Goal: Information Seeking & Learning: Learn about a topic

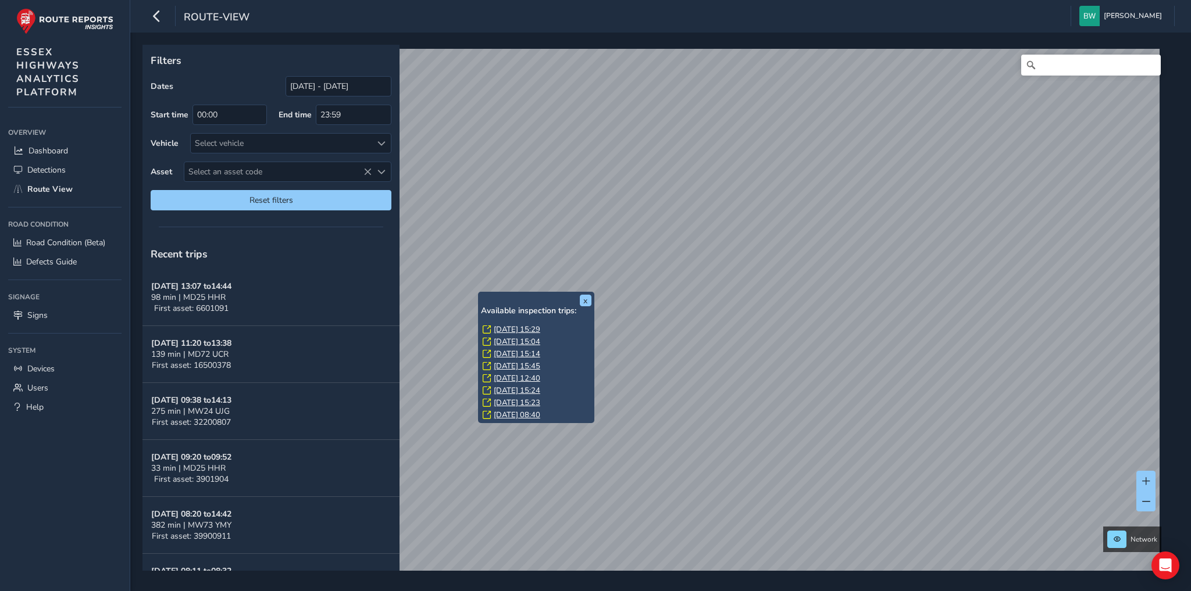
click at [500, 327] on link "[DATE] 15:29" at bounding box center [517, 329] width 47 height 10
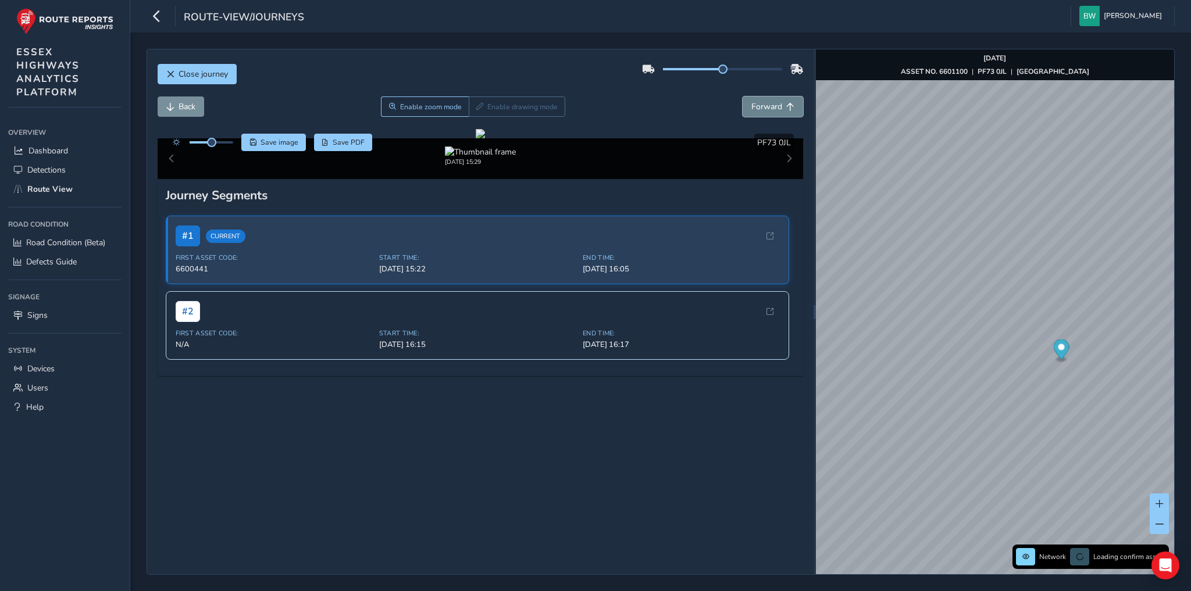
click at [767, 105] on span "Forward" at bounding box center [766, 106] width 31 height 11
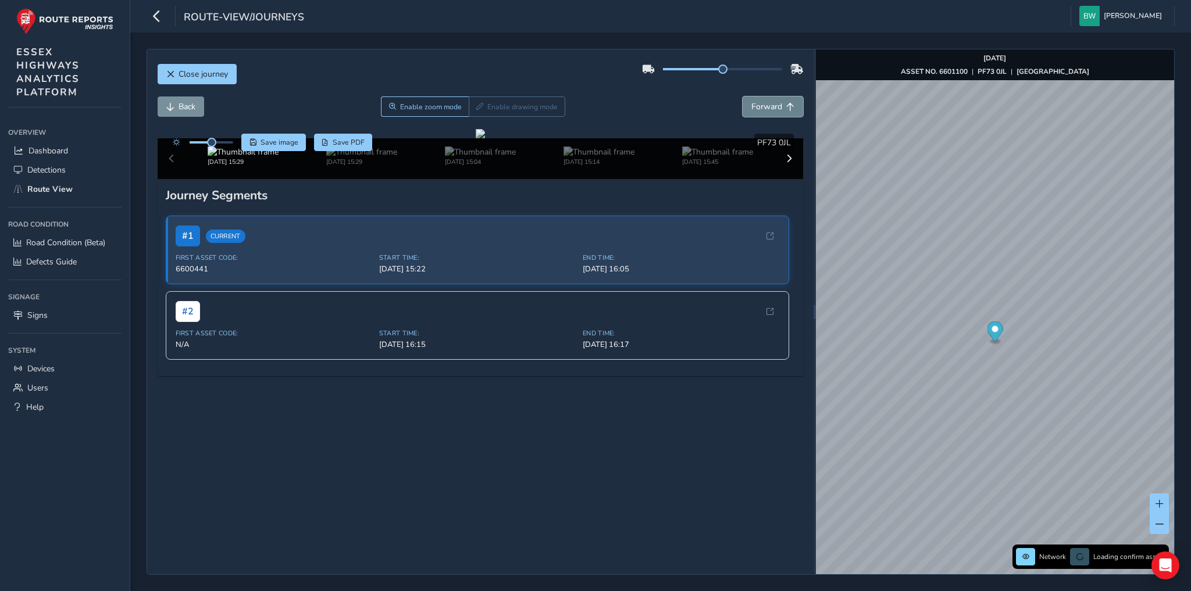
click at [767, 105] on span "Forward" at bounding box center [766, 106] width 31 height 11
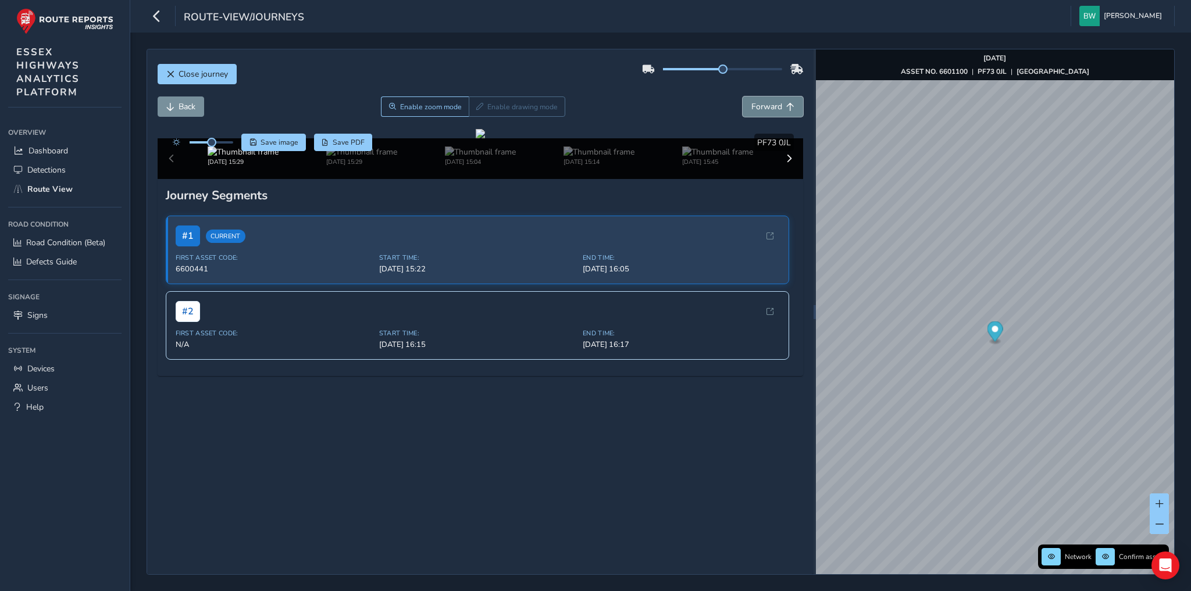
click at [767, 105] on span "Forward" at bounding box center [766, 106] width 31 height 11
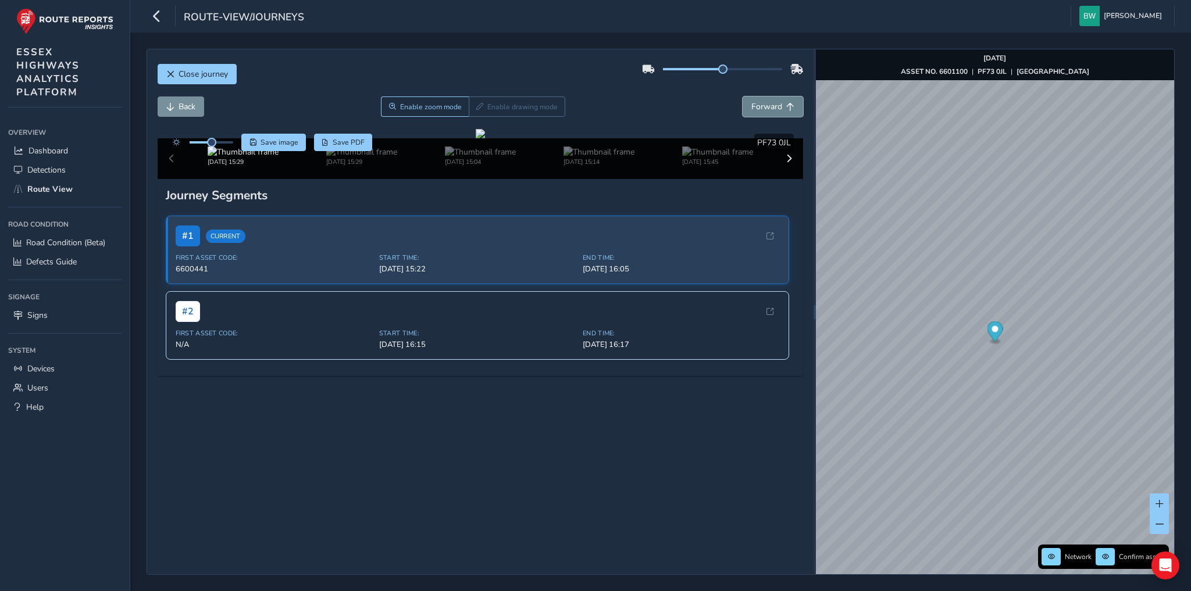
click at [767, 105] on span "Forward" at bounding box center [766, 106] width 31 height 11
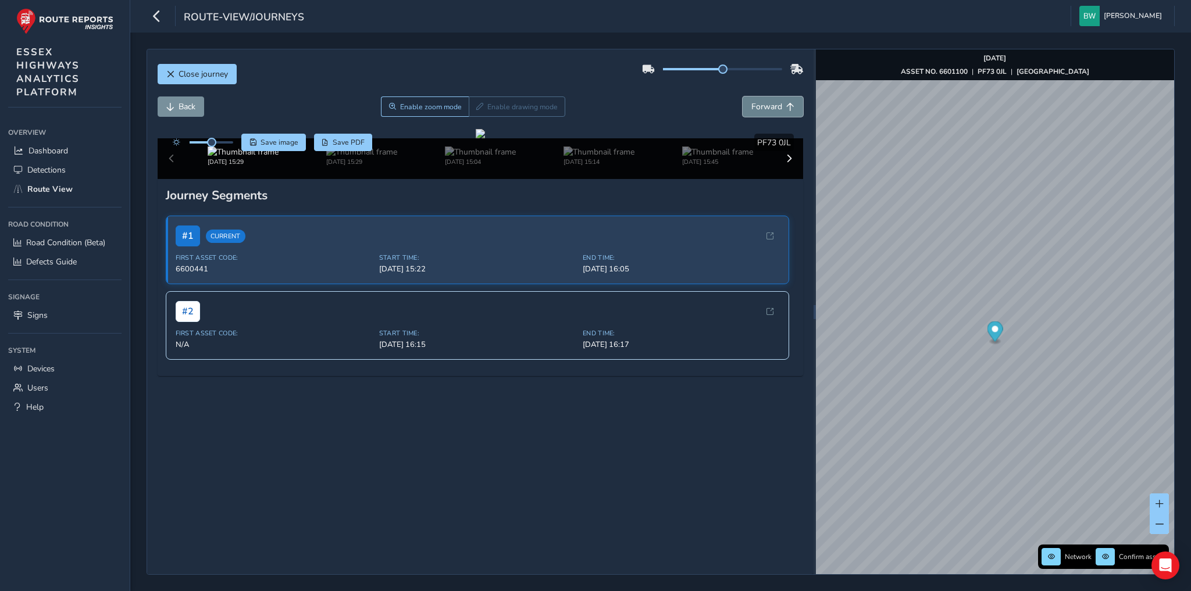
click at [767, 105] on span "Forward" at bounding box center [766, 106] width 31 height 11
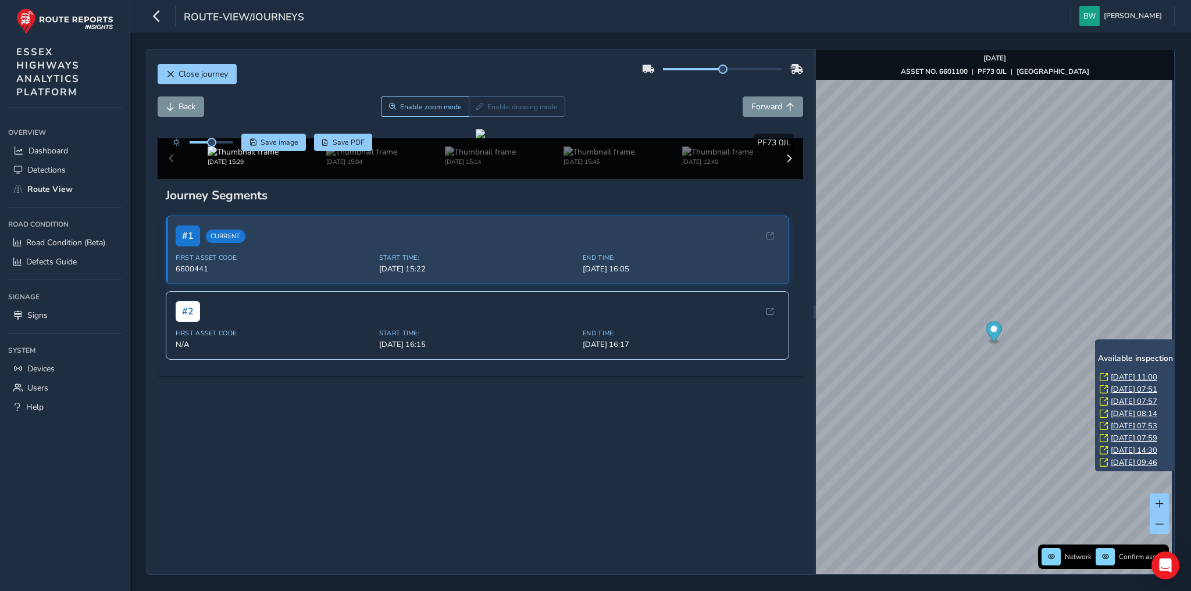
click at [1133, 375] on link "[DATE] 11:00" at bounding box center [1133, 377] width 47 height 10
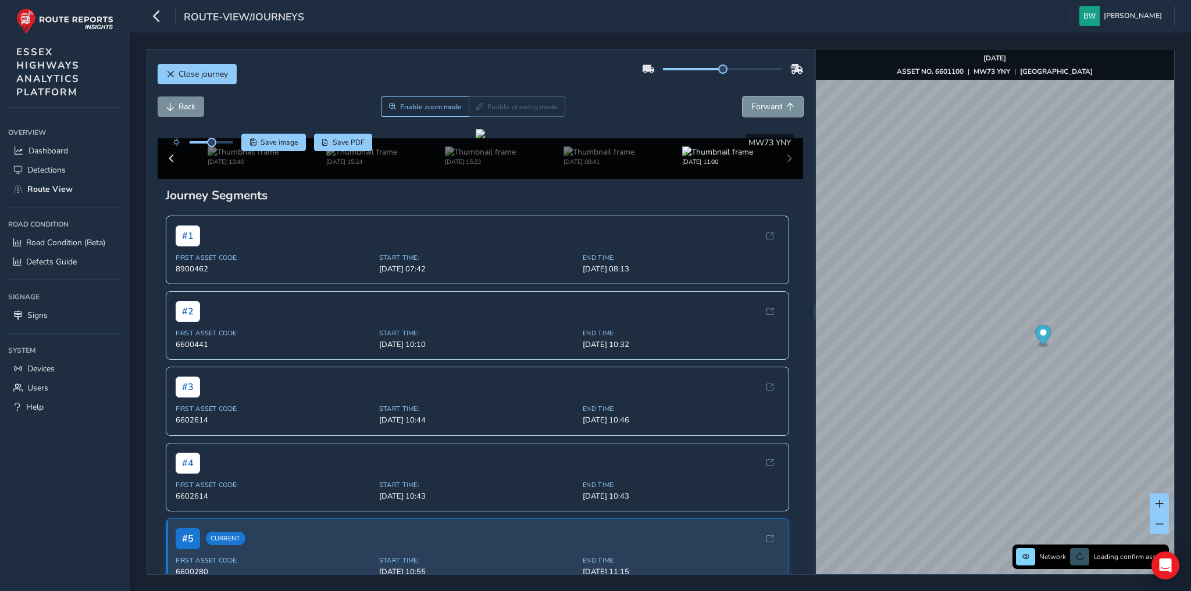
click at [774, 108] on span "Forward" at bounding box center [766, 106] width 31 height 11
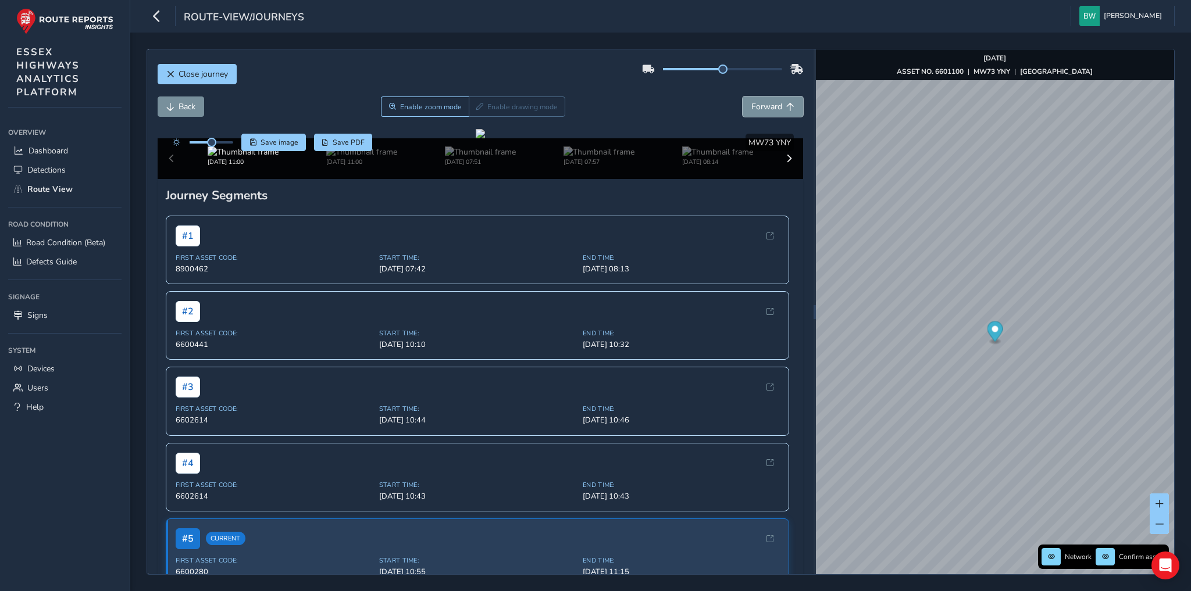
click at [774, 108] on span "Forward" at bounding box center [766, 106] width 31 height 11
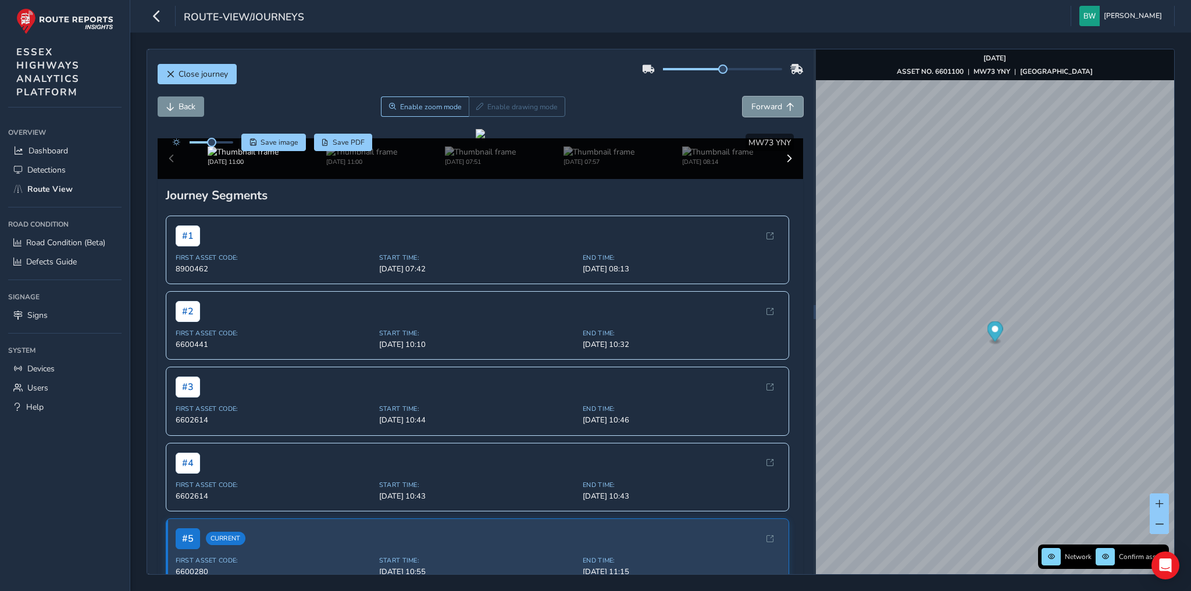
click at [774, 108] on span "Forward" at bounding box center [766, 106] width 31 height 11
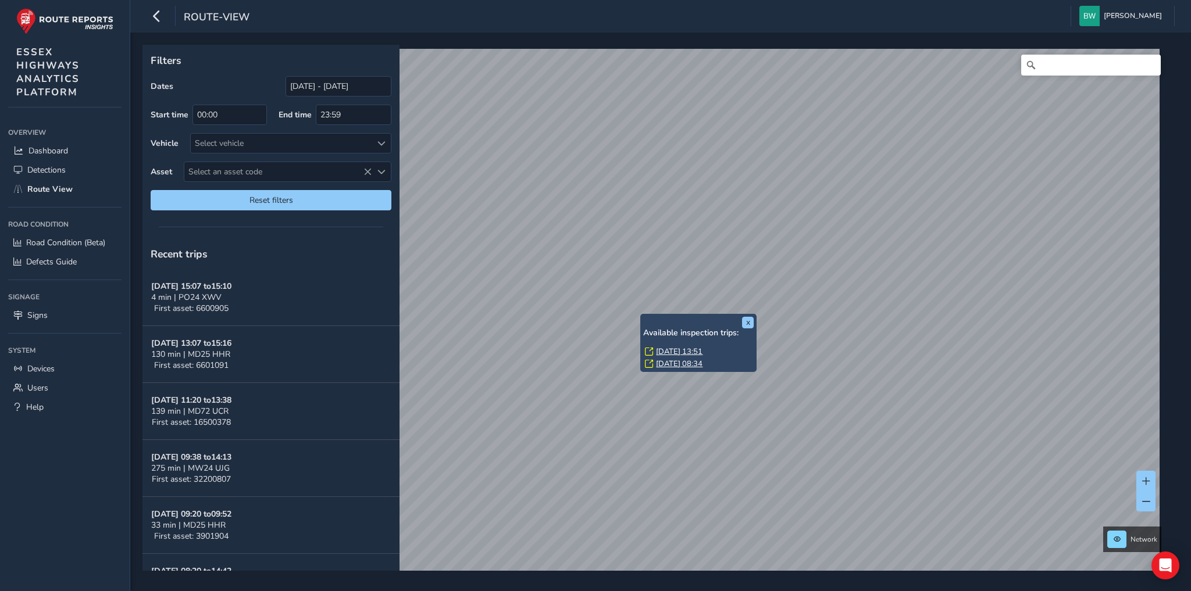
click at [664, 348] on link "Sat, 20 Sep, 13:51" at bounding box center [679, 351] width 47 height 10
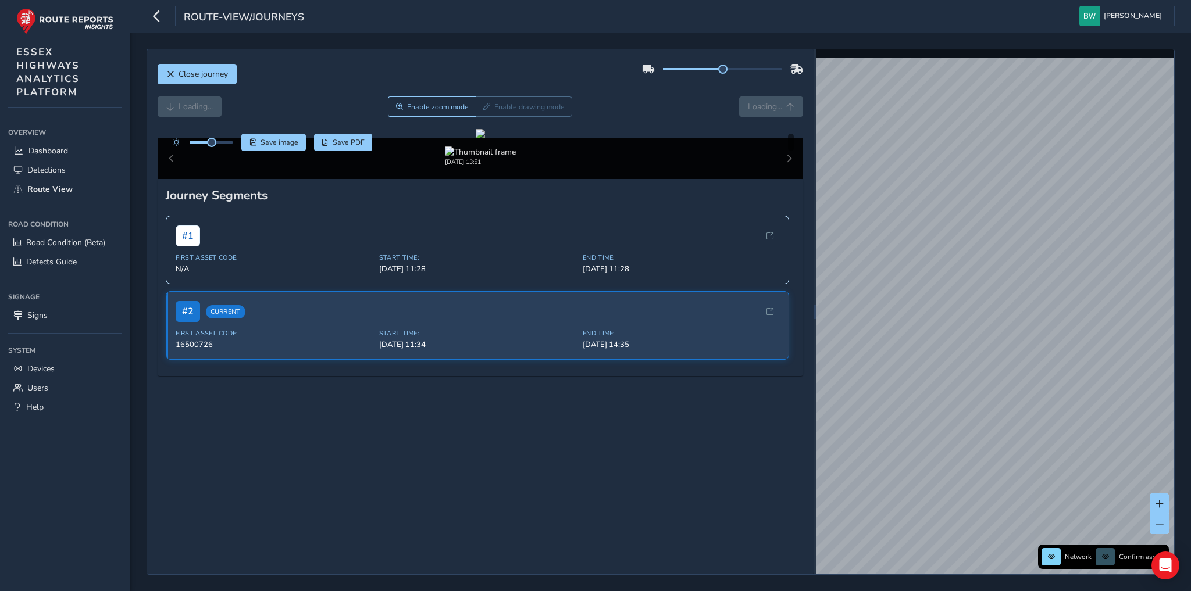
click at [195, 106] on div "Loading... Enable zoom mode Enable drawing mode Loading..." at bounding box center [481, 107] width 646 height 20
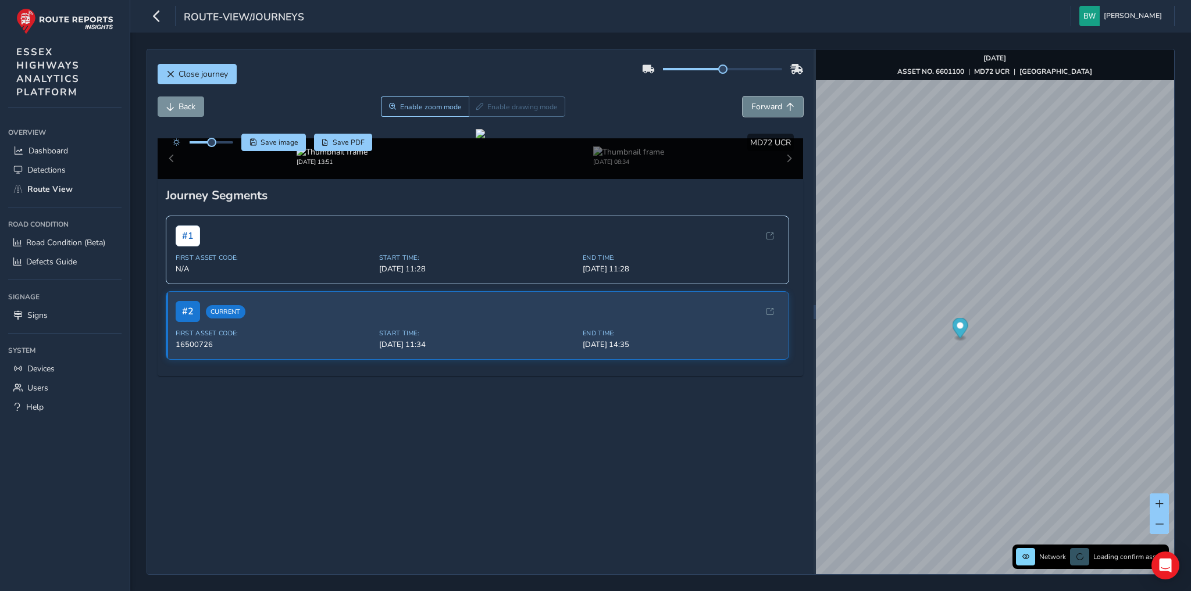
click at [757, 101] on span "Forward" at bounding box center [766, 106] width 31 height 11
click at [176, 103] on button "Back" at bounding box center [181, 107] width 47 height 20
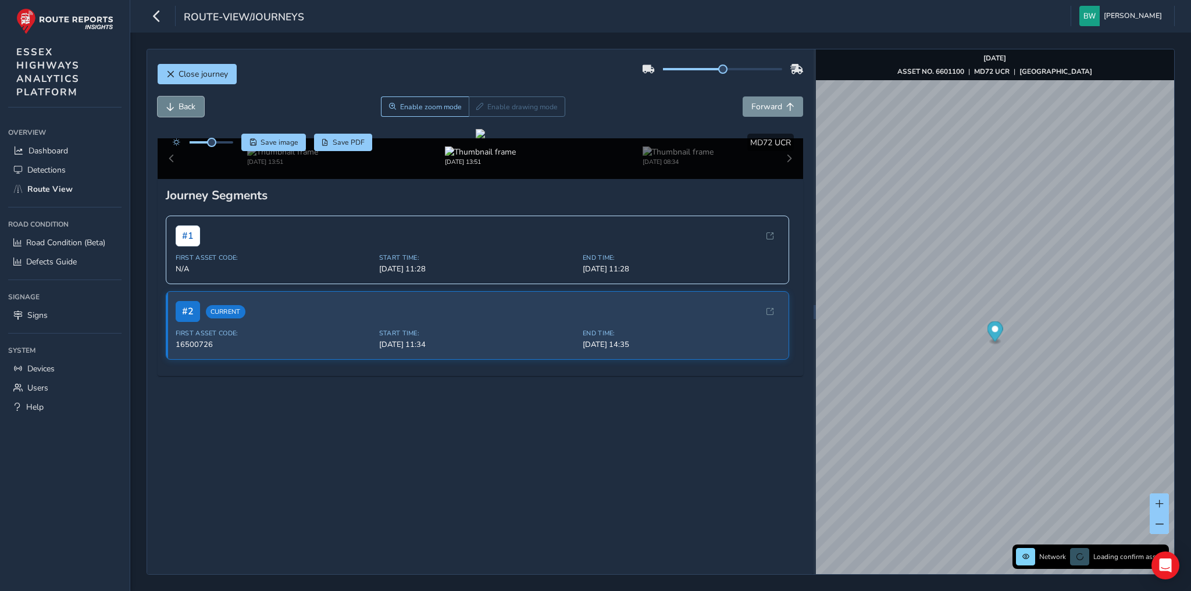
click at [176, 103] on button "Back" at bounding box center [181, 107] width 47 height 20
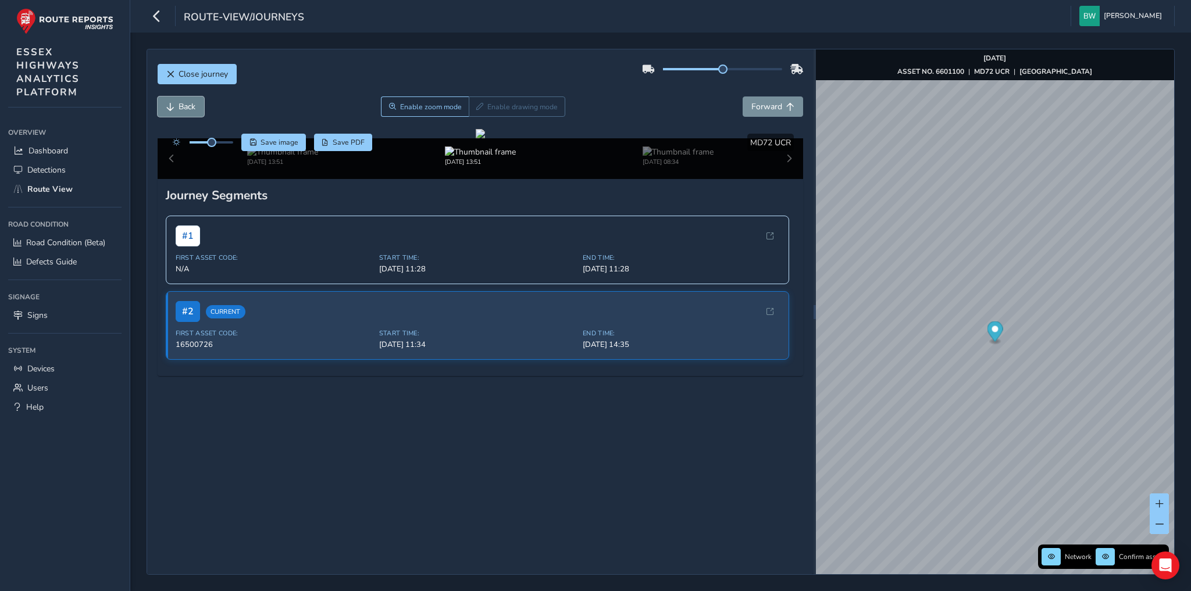
click at [176, 103] on button "Back" at bounding box center [181, 107] width 47 height 20
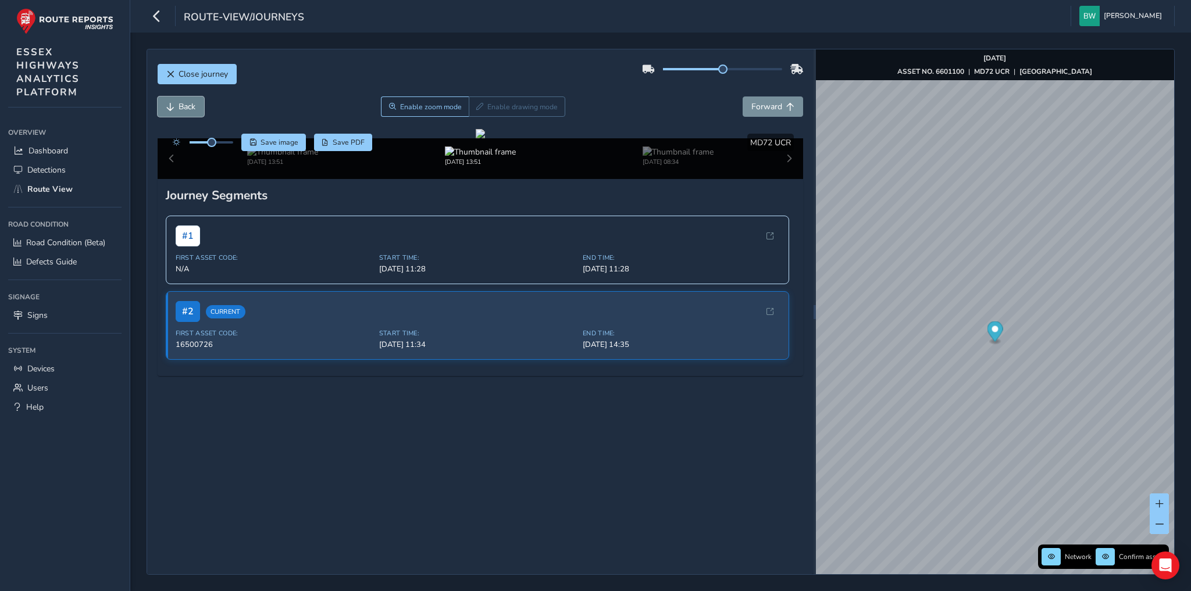
click at [176, 103] on button "Back" at bounding box center [181, 107] width 47 height 20
click at [760, 102] on span "Forward" at bounding box center [766, 106] width 31 height 11
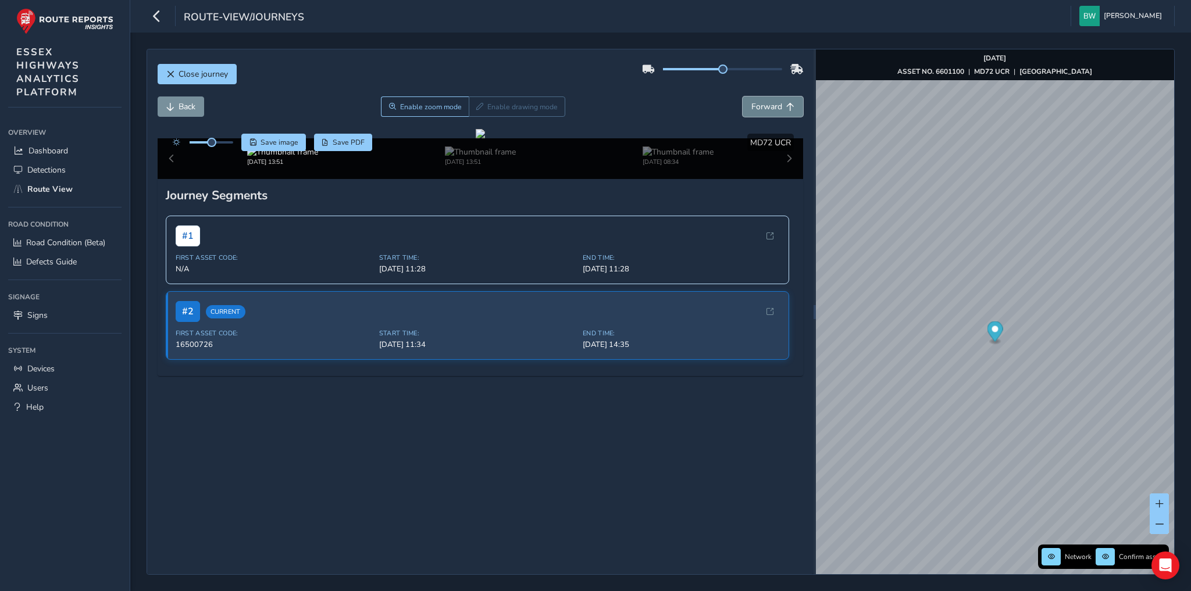
click at [760, 102] on span "Forward" at bounding box center [766, 106] width 31 height 11
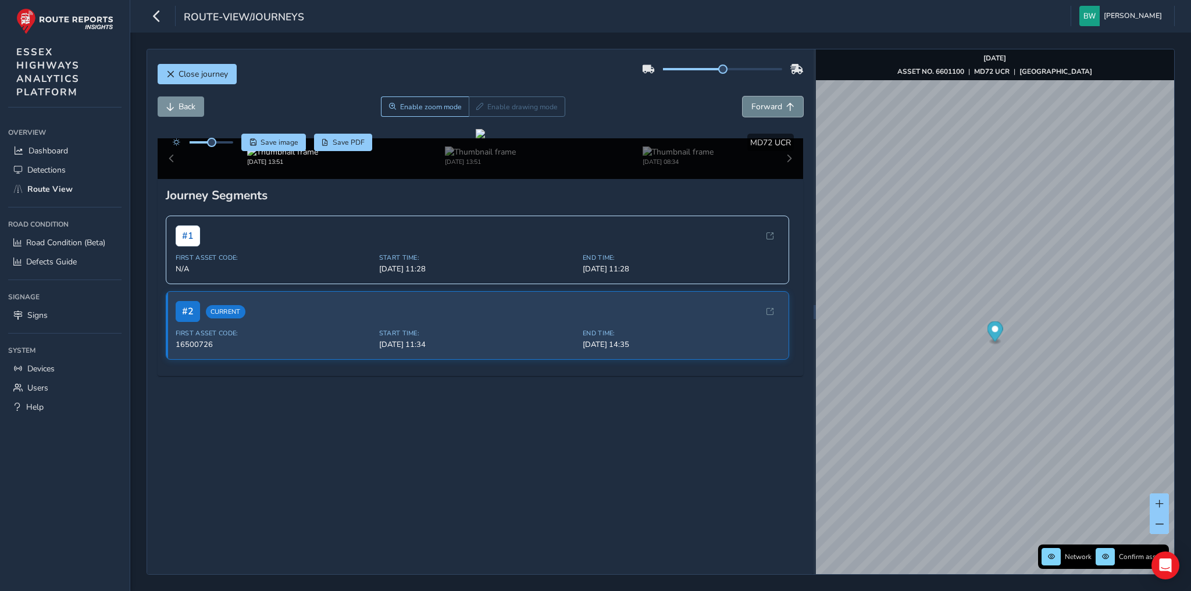
click at [760, 102] on span "Forward" at bounding box center [766, 106] width 31 height 11
click at [186, 106] on span "Back" at bounding box center [186, 106] width 17 height 11
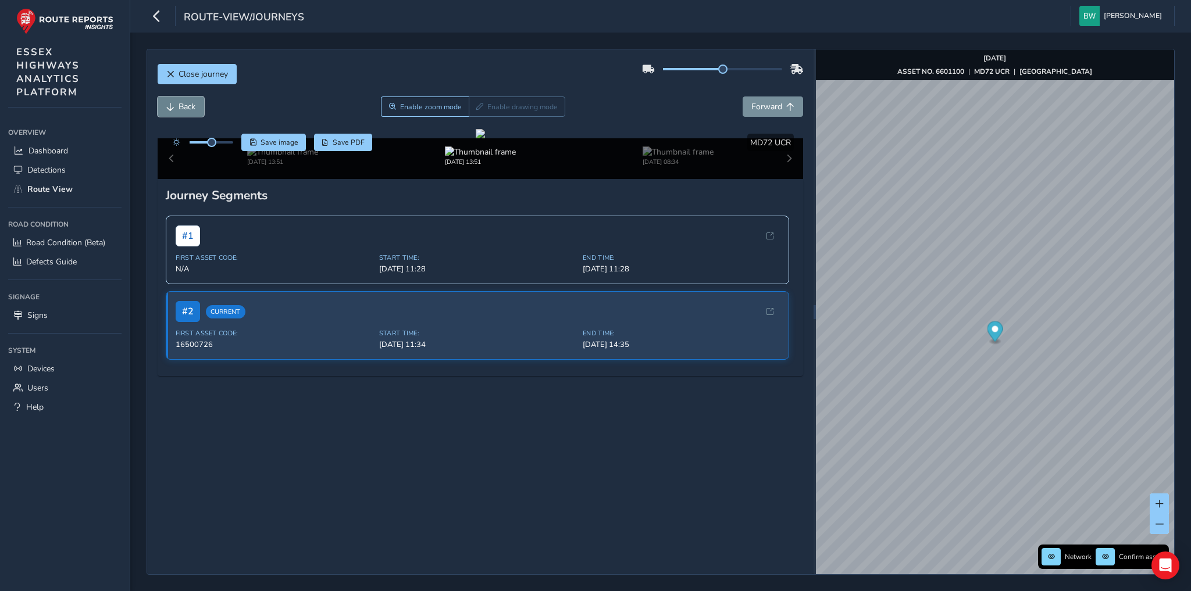
click at [186, 106] on span "Back" at bounding box center [186, 106] width 17 height 11
click at [786, 105] on span "Forward" at bounding box center [790, 107] width 8 height 8
click at [212, 73] on span "Close journey" at bounding box center [202, 74] width 49 height 11
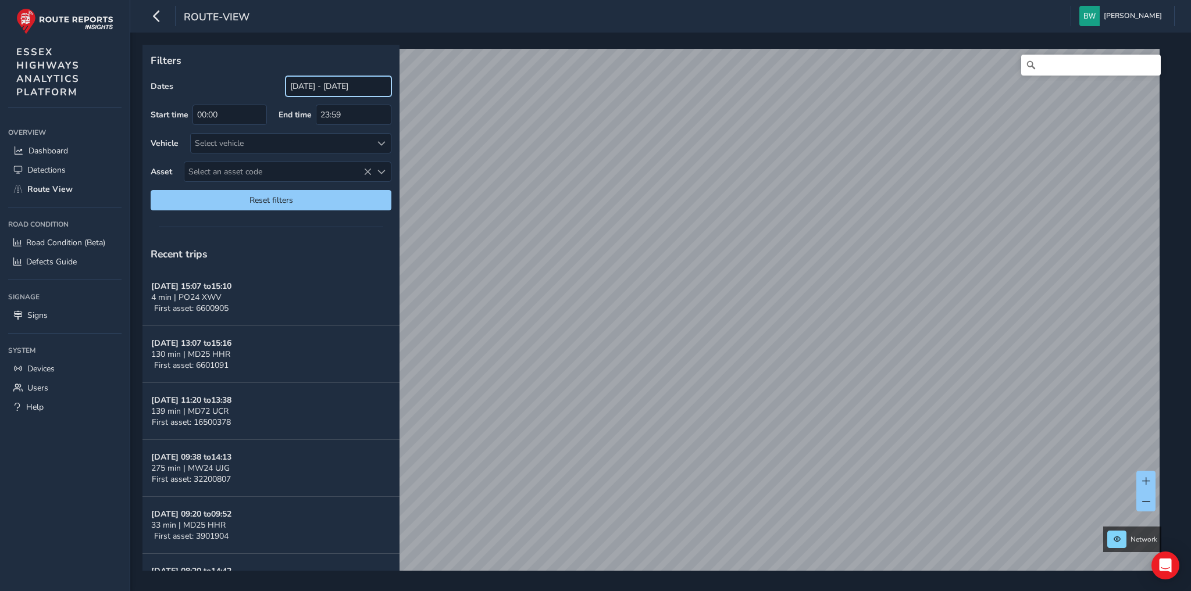
click at [302, 85] on input "[DATE] - [DATE]" at bounding box center [338, 86] width 106 height 20
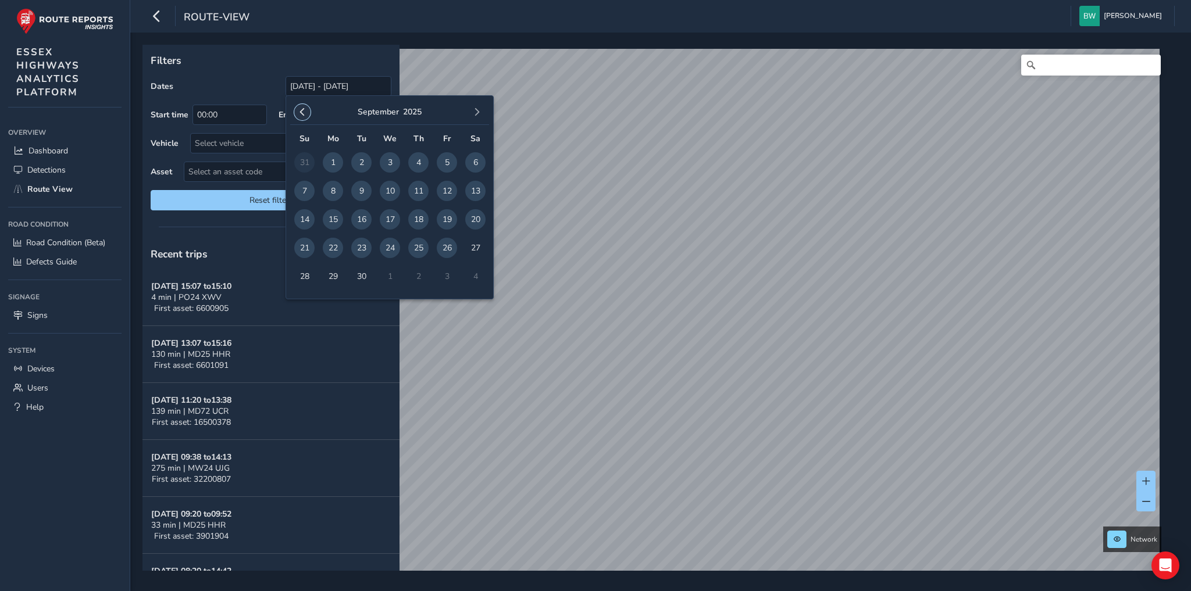
click at [302, 111] on span "button" at bounding box center [302, 112] width 8 height 8
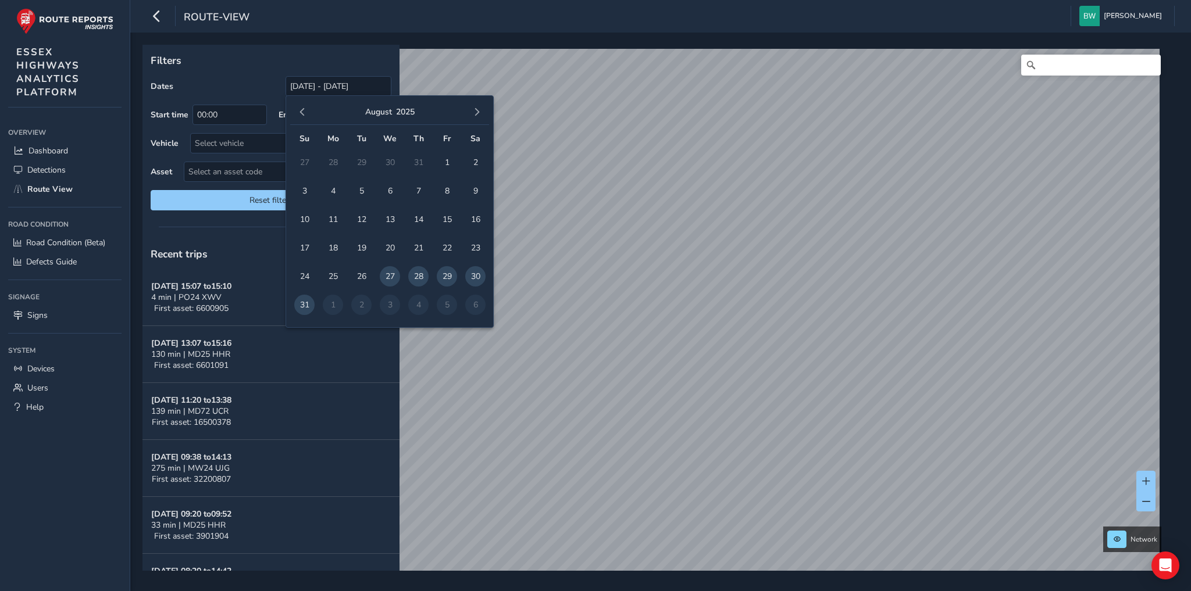
click at [302, 111] on span "button" at bounding box center [302, 112] width 8 height 8
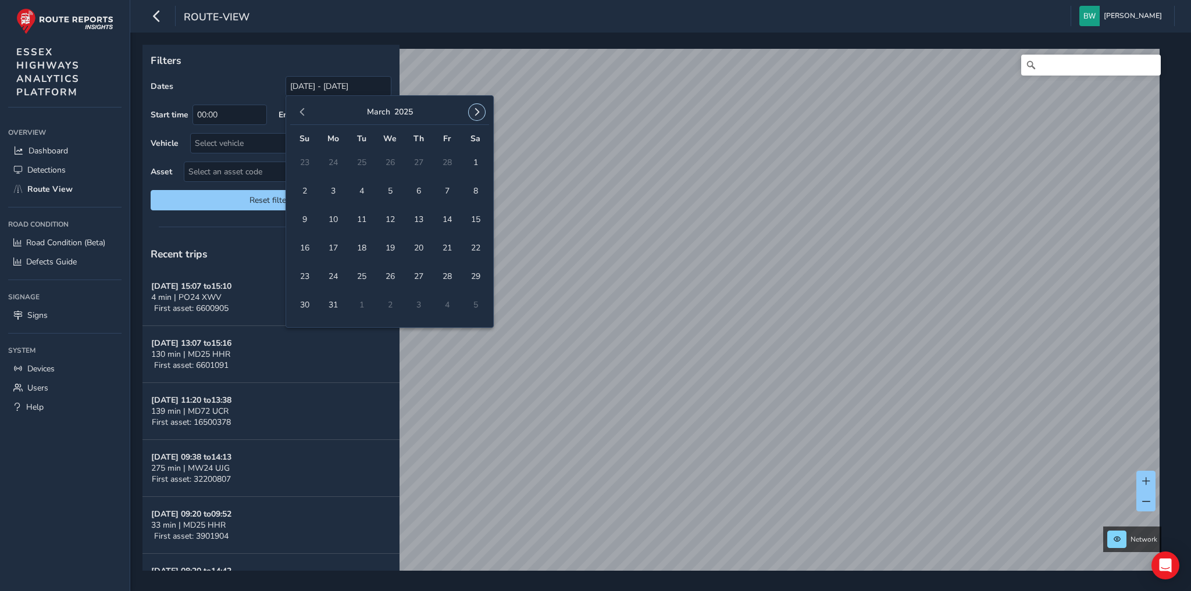
click at [476, 112] on span "button" at bounding box center [477, 112] width 8 height 8
click at [301, 160] on span "1" at bounding box center [304, 162] width 20 height 20
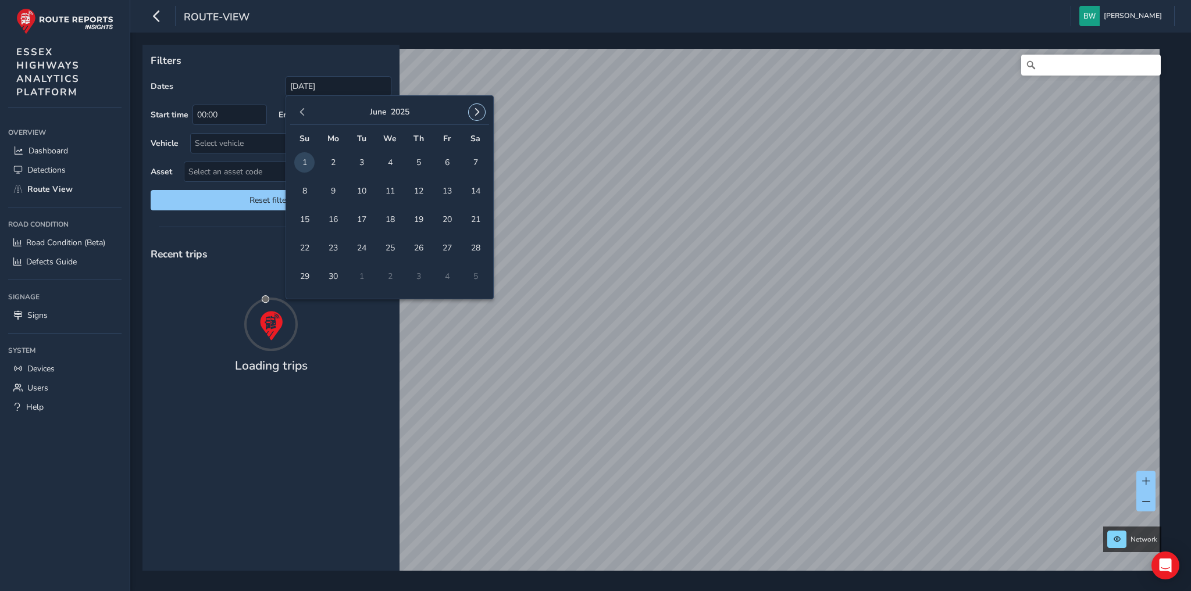
click at [478, 112] on span "button" at bounding box center [477, 112] width 8 height 8
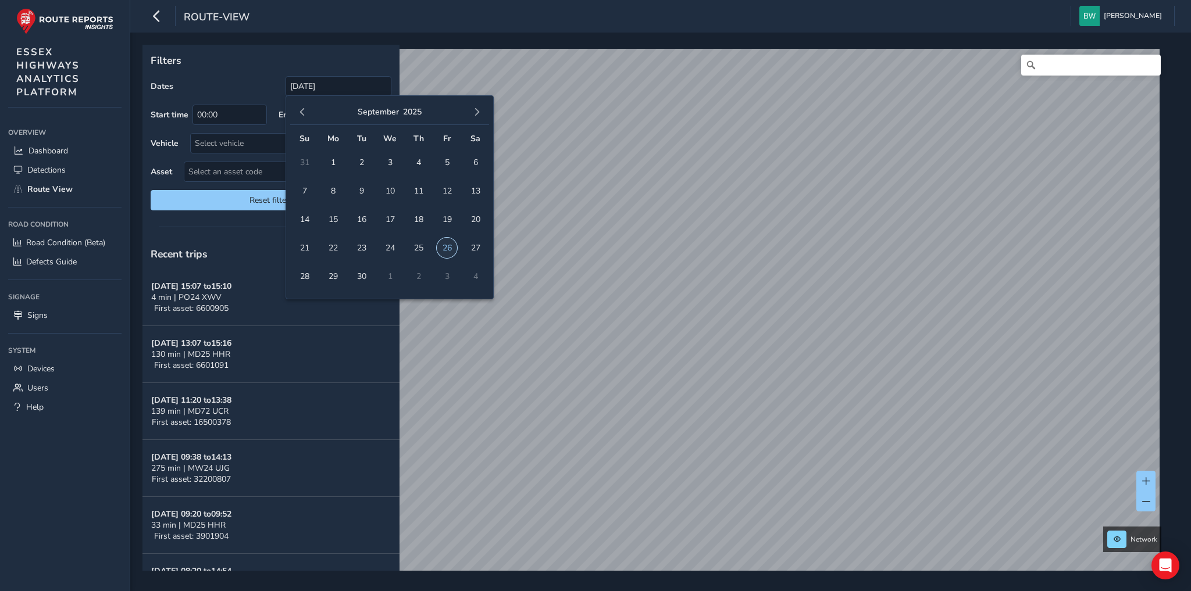
click at [449, 245] on span "26" at bounding box center [447, 248] width 20 height 20
type input "01/06/2025 - 26/09/2025"
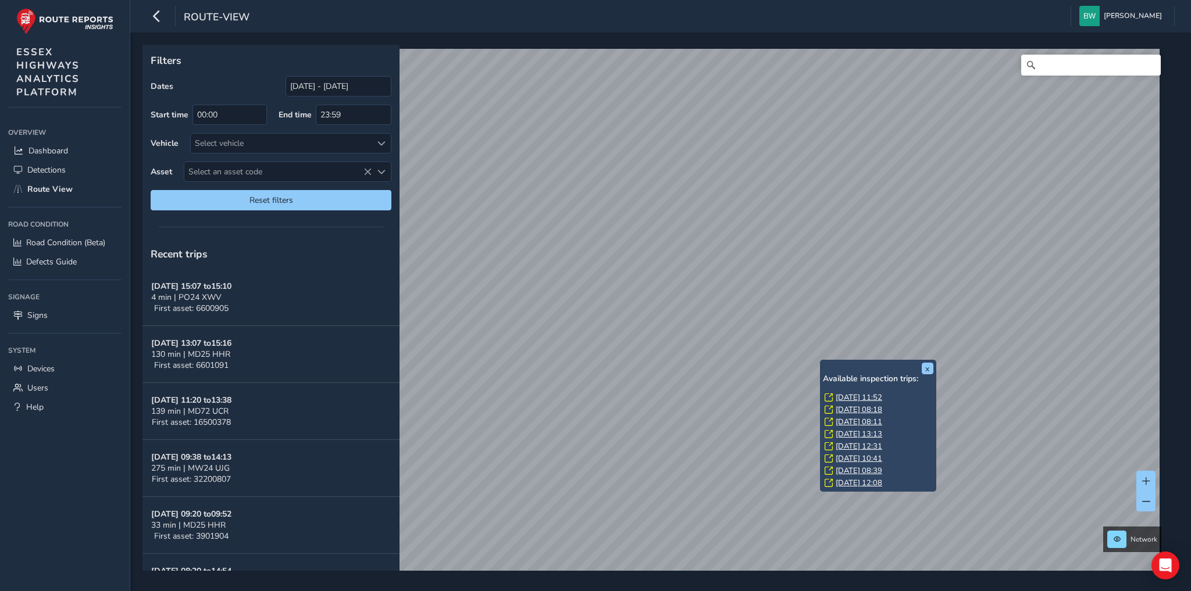
click at [863, 480] on link "Thu, 19 Jun, 12:08" at bounding box center [858, 483] width 47 height 10
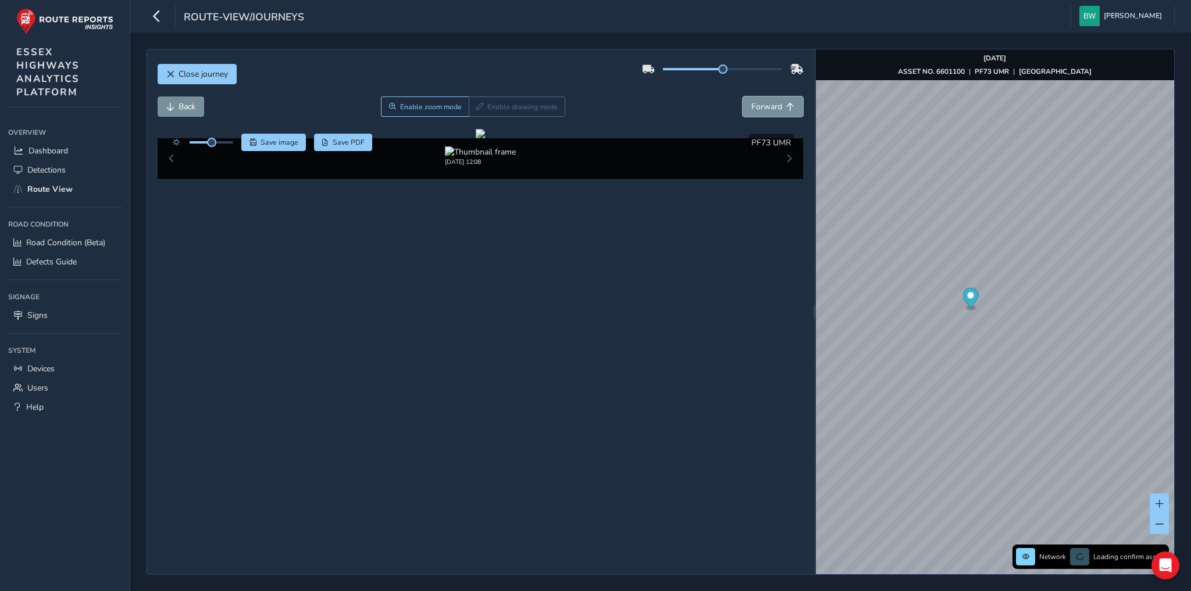
click at [760, 105] on span "Forward" at bounding box center [766, 106] width 31 height 11
click at [467, 158] on img at bounding box center [480, 152] width 71 height 11
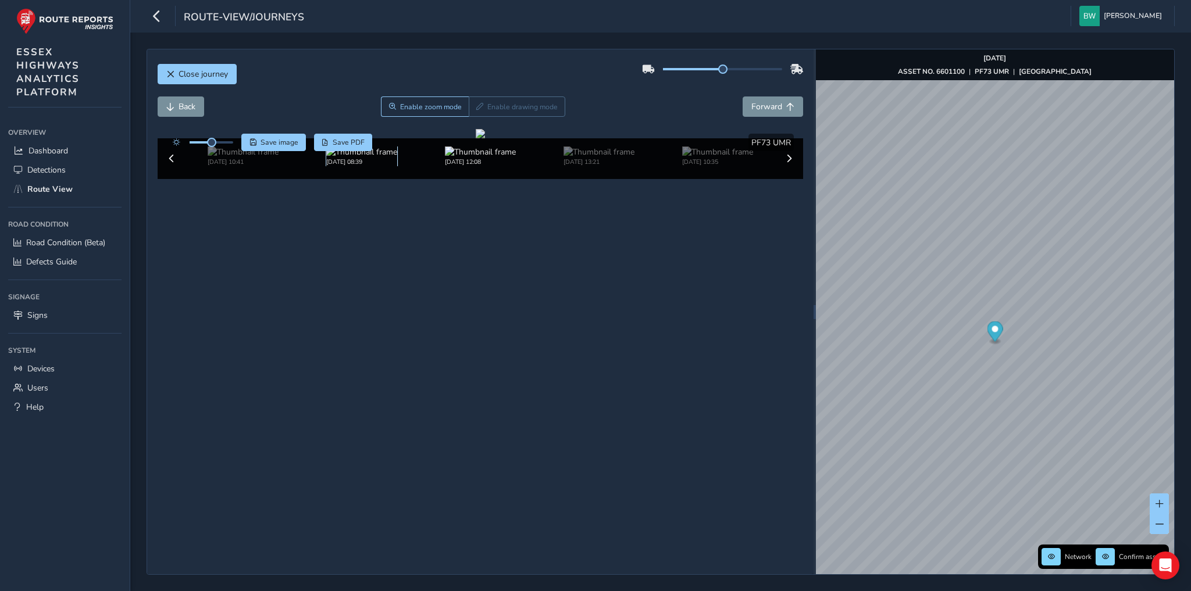
click at [369, 158] on img at bounding box center [361, 152] width 71 height 11
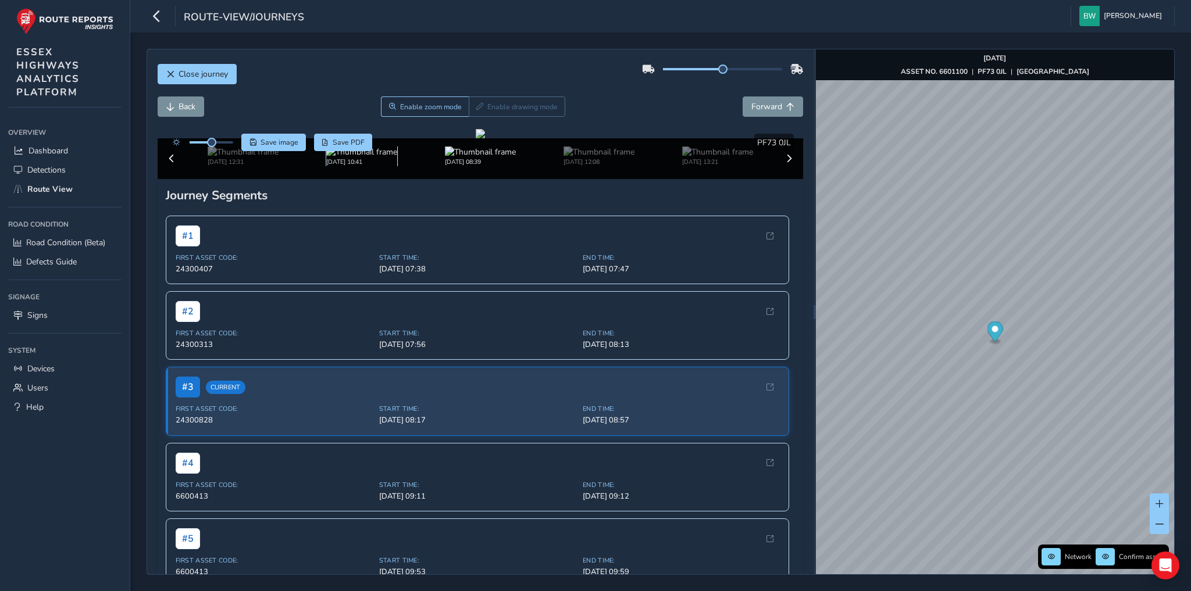
click at [356, 158] on img at bounding box center [361, 152] width 71 height 11
click at [487, 158] on img at bounding box center [480, 152] width 71 height 11
click at [581, 158] on img at bounding box center [598, 152] width 71 height 11
click at [342, 158] on img at bounding box center [361, 152] width 71 height 11
click at [231, 158] on img at bounding box center [243, 152] width 71 height 11
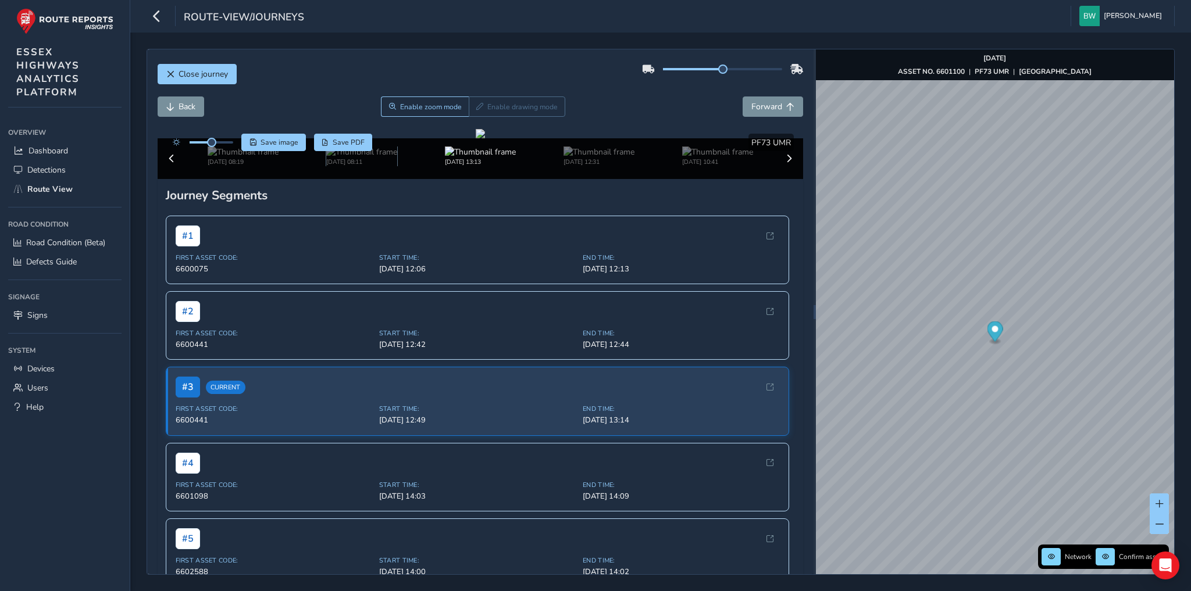
click at [345, 158] on img at bounding box center [361, 152] width 71 height 11
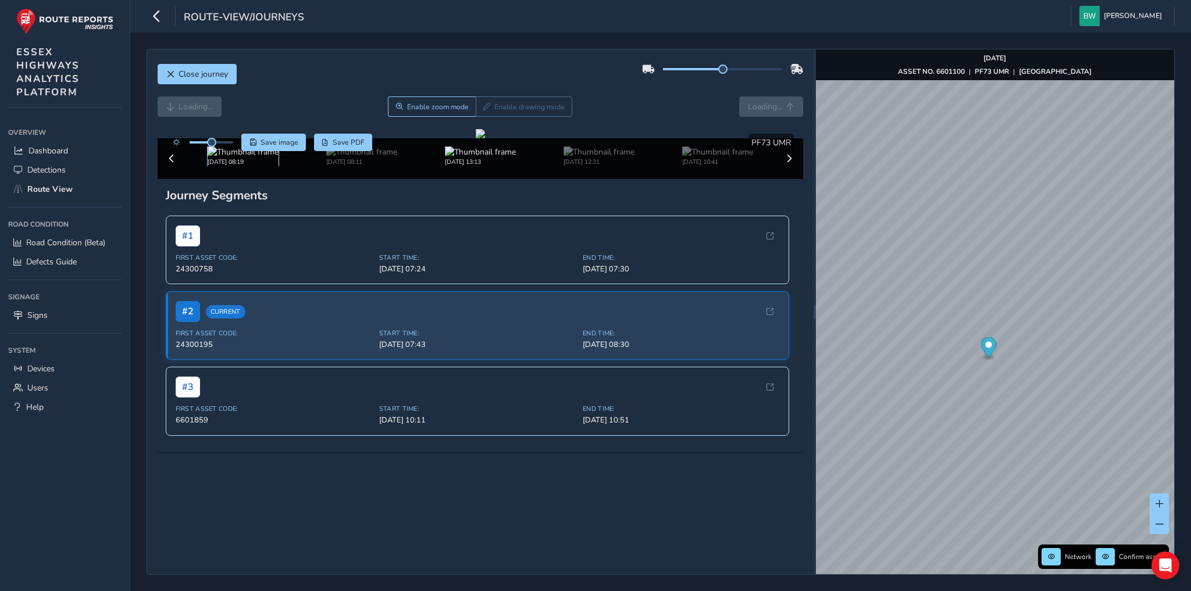
click at [234, 158] on img at bounding box center [243, 152] width 71 height 11
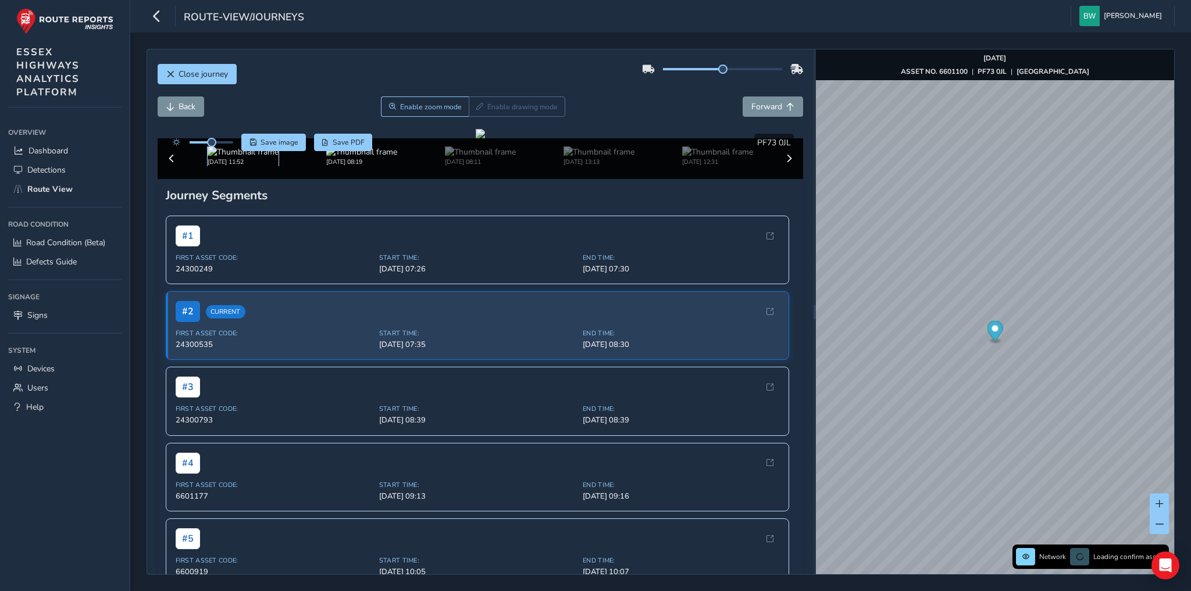
click at [228, 158] on img at bounding box center [243, 152] width 71 height 11
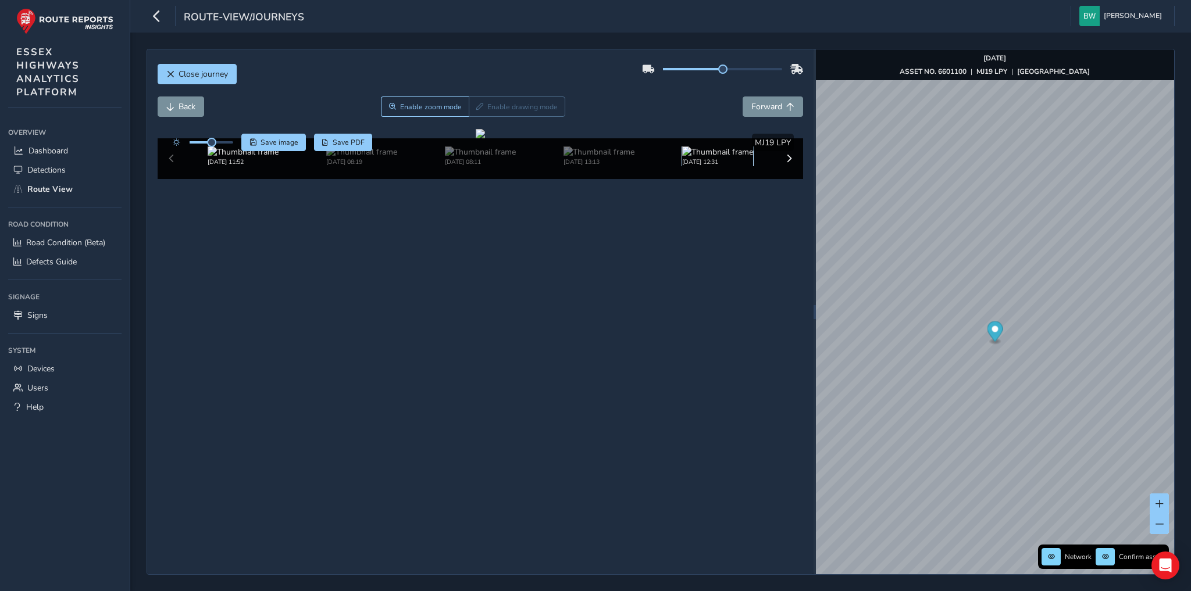
click at [695, 158] on img at bounding box center [717, 152] width 71 height 11
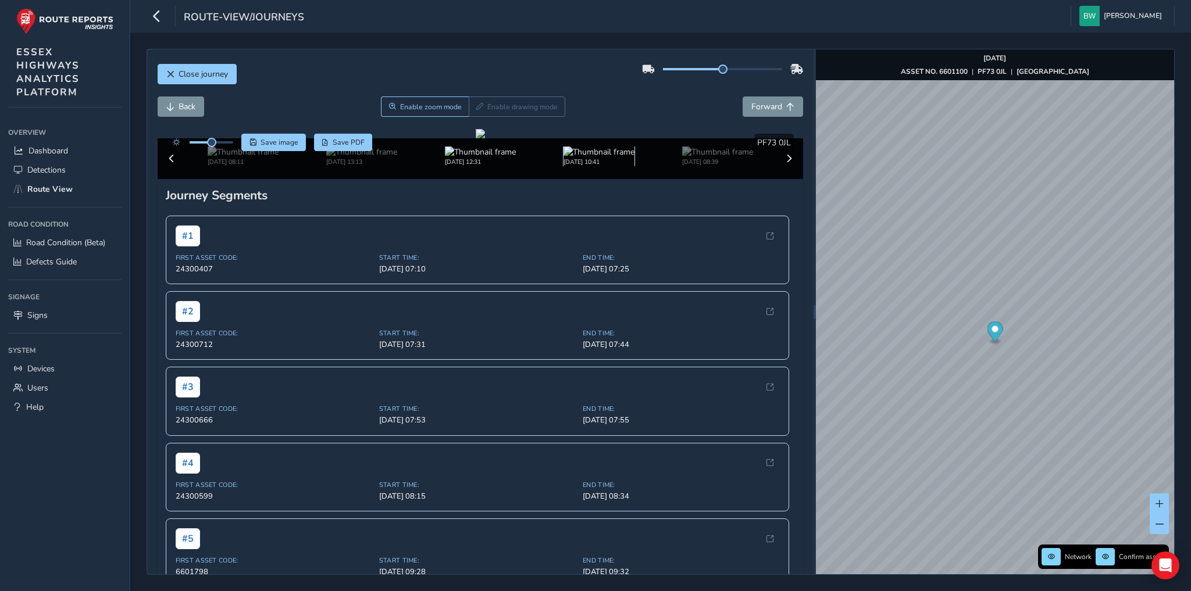
click at [590, 158] on img at bounding box center [598, 152] width 71 height 11
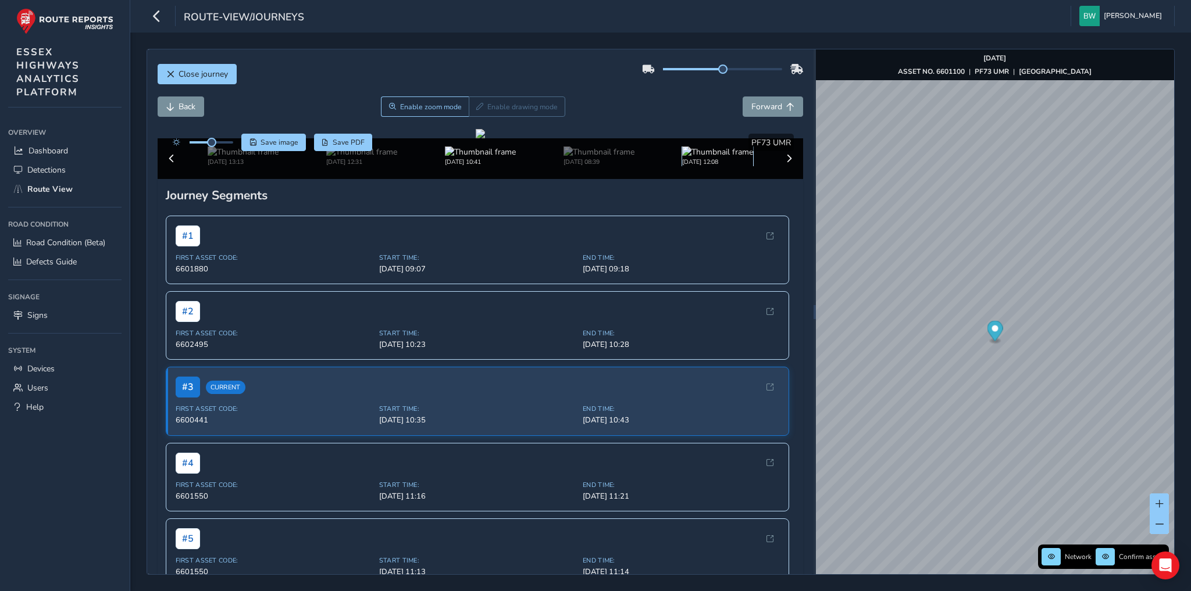
click at [707, 158] on img at bounding box center [717, 152] width 71 height 11
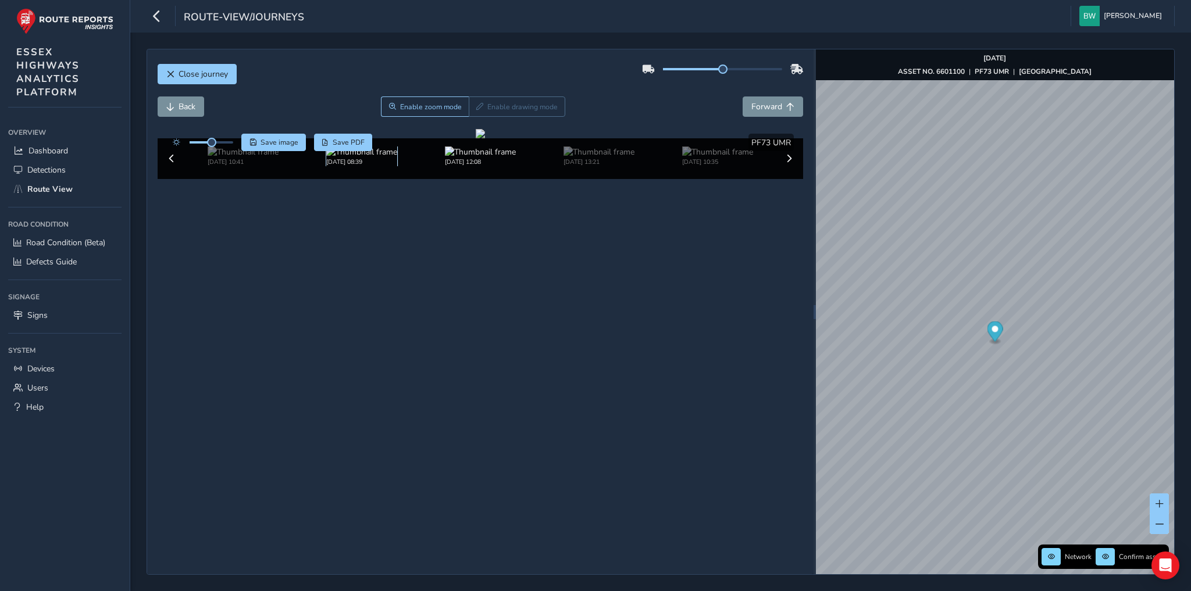
click at [377, 158] on img at bounding box center [361, 152] width 71 height 11
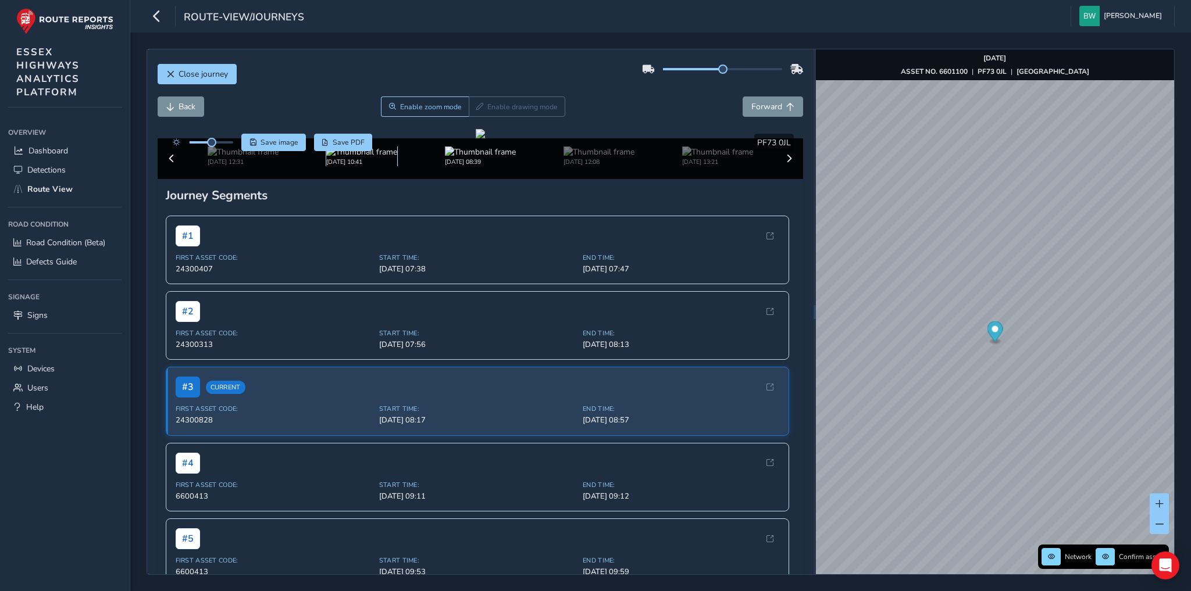
click at [341, 158] on img at bounding box center [361, 152] width 71 height 11
